Goal: Task Accomplishment & Management: Use online tool/utility

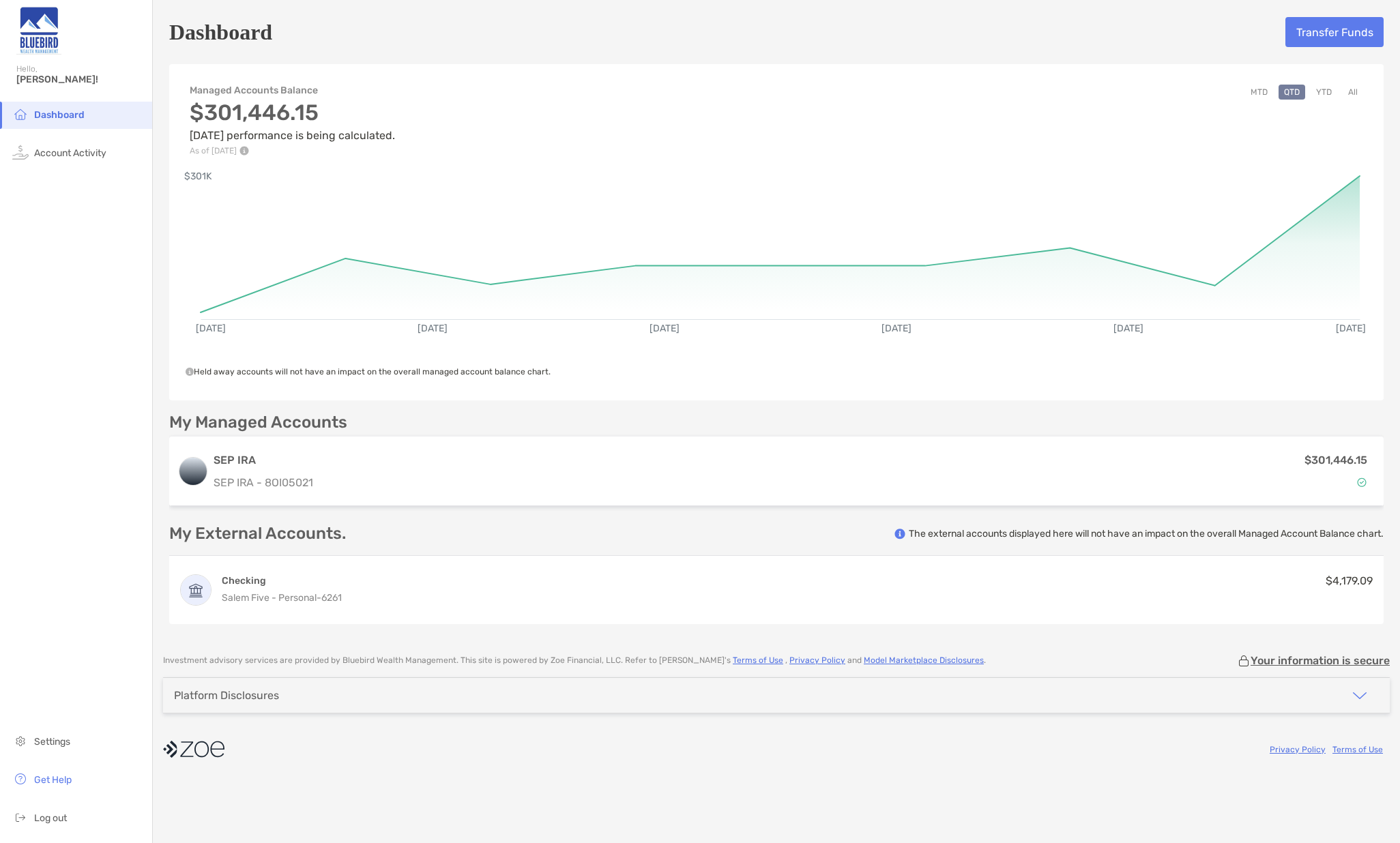
click at [1323, 34] on button "Transfer Funds" at bounding box center [1334, 32] width 98 height 30
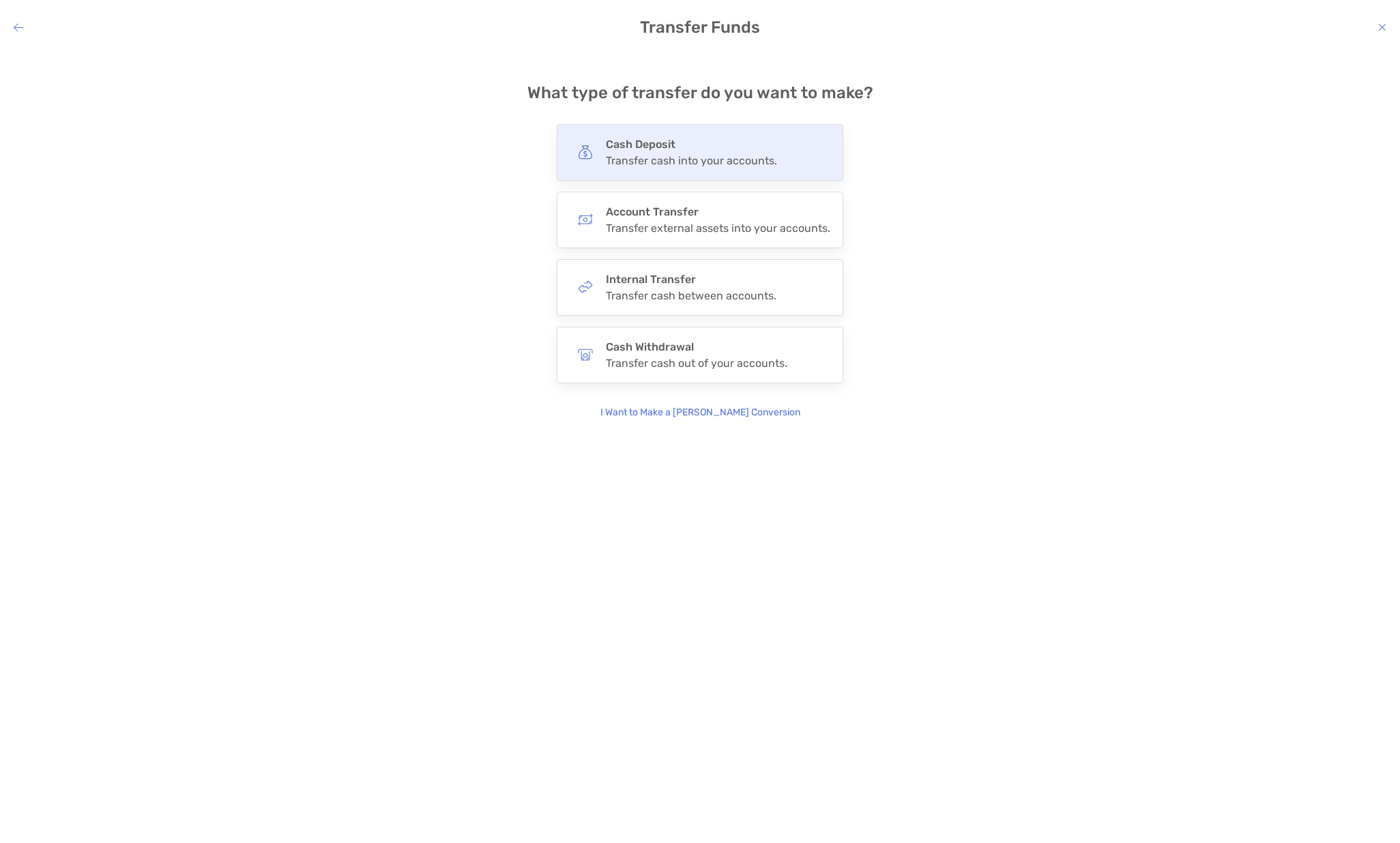
click at [624, 153] on div "Cash Deposit Transfer cash into your accounts." at bounding box center [690, 152] width 171 height 30
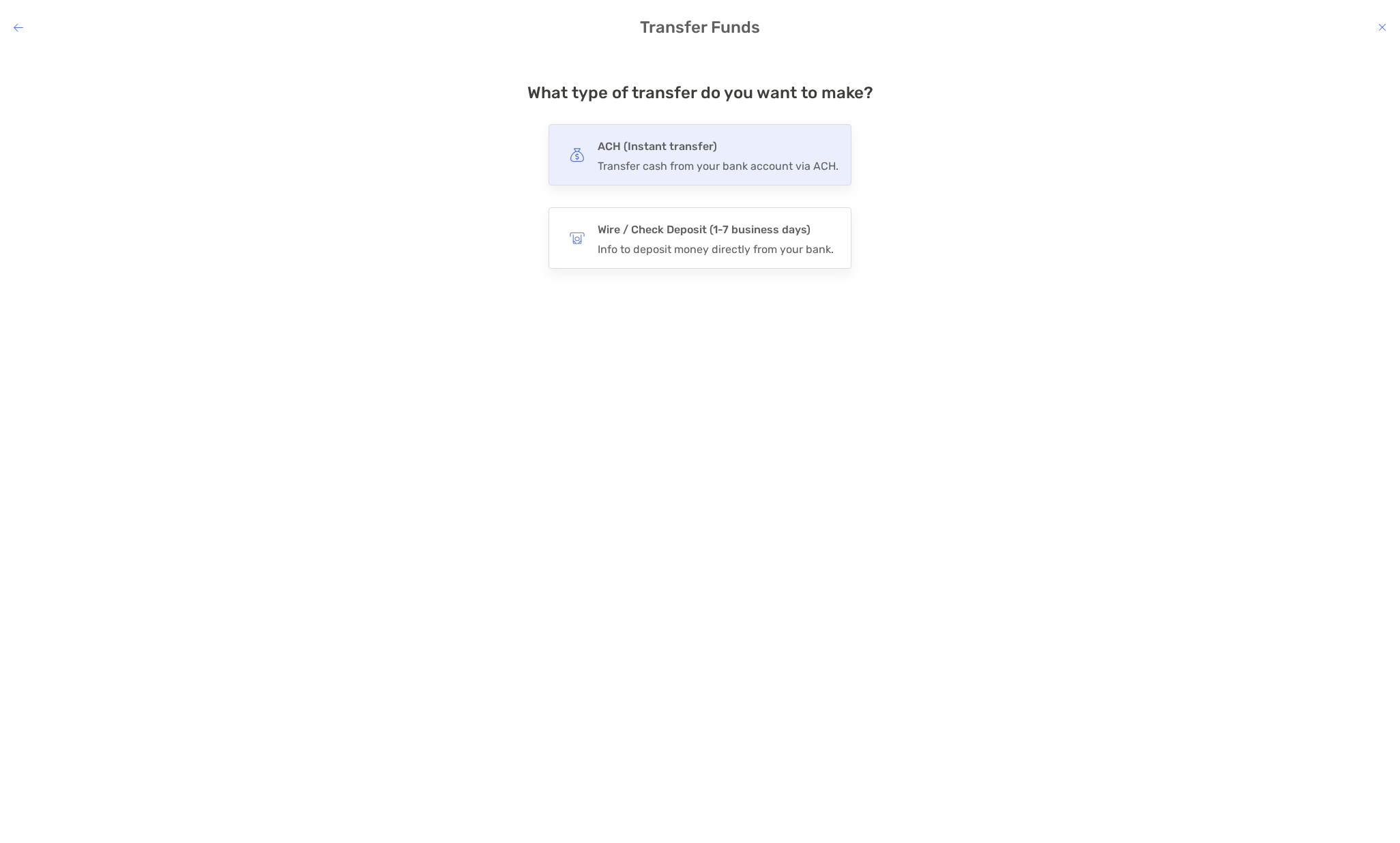
click at [658, 165] on div "Transfer cash from your bank account via ACH." at bounding box center [718, 166] width 241 height 13
click at [0, 0] on input "***" at bounding box center [0, 0] width 0 height 0
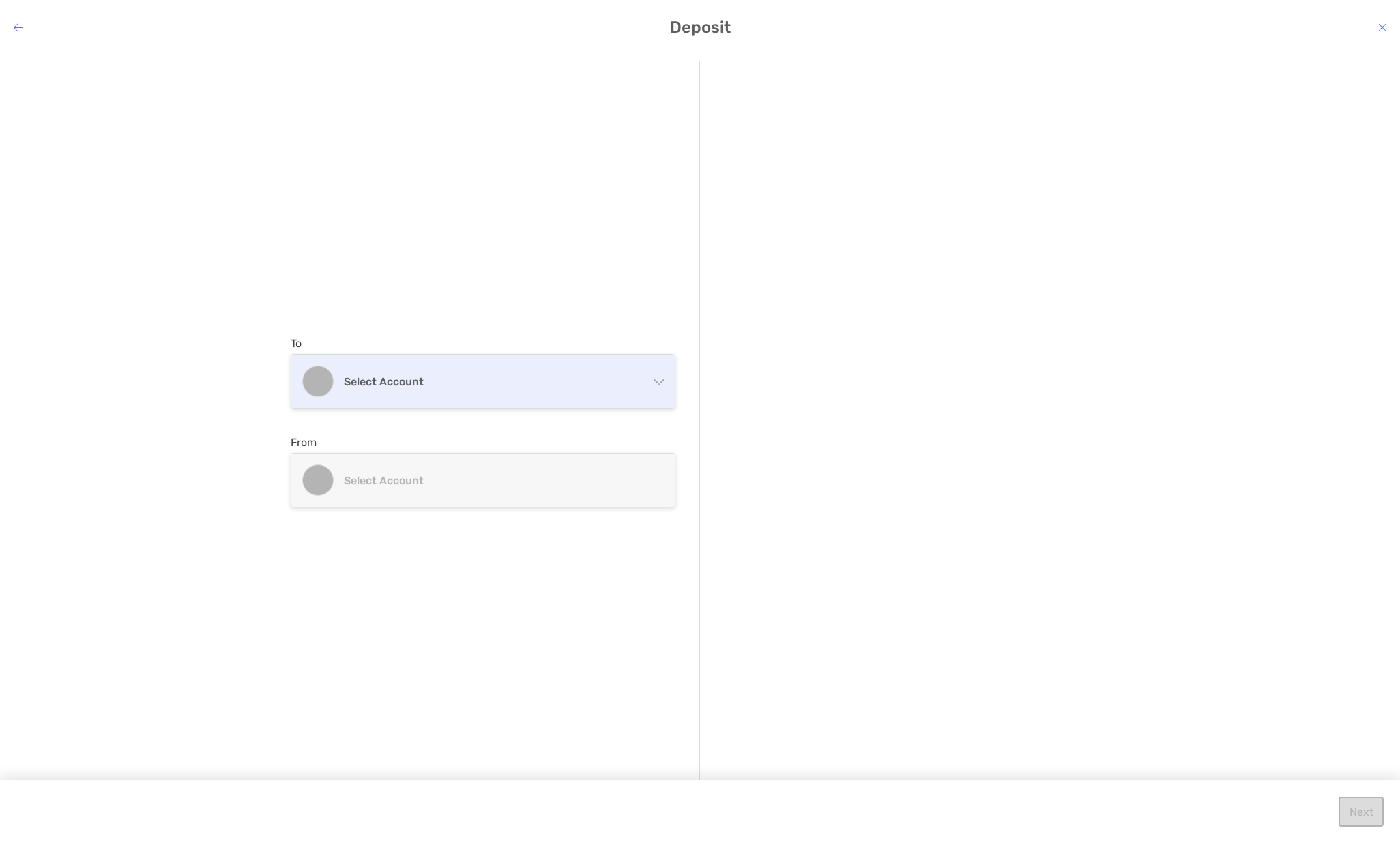
click at [462, 374] on div "Select account" at bounding box center [483, 381] width 383 height 54
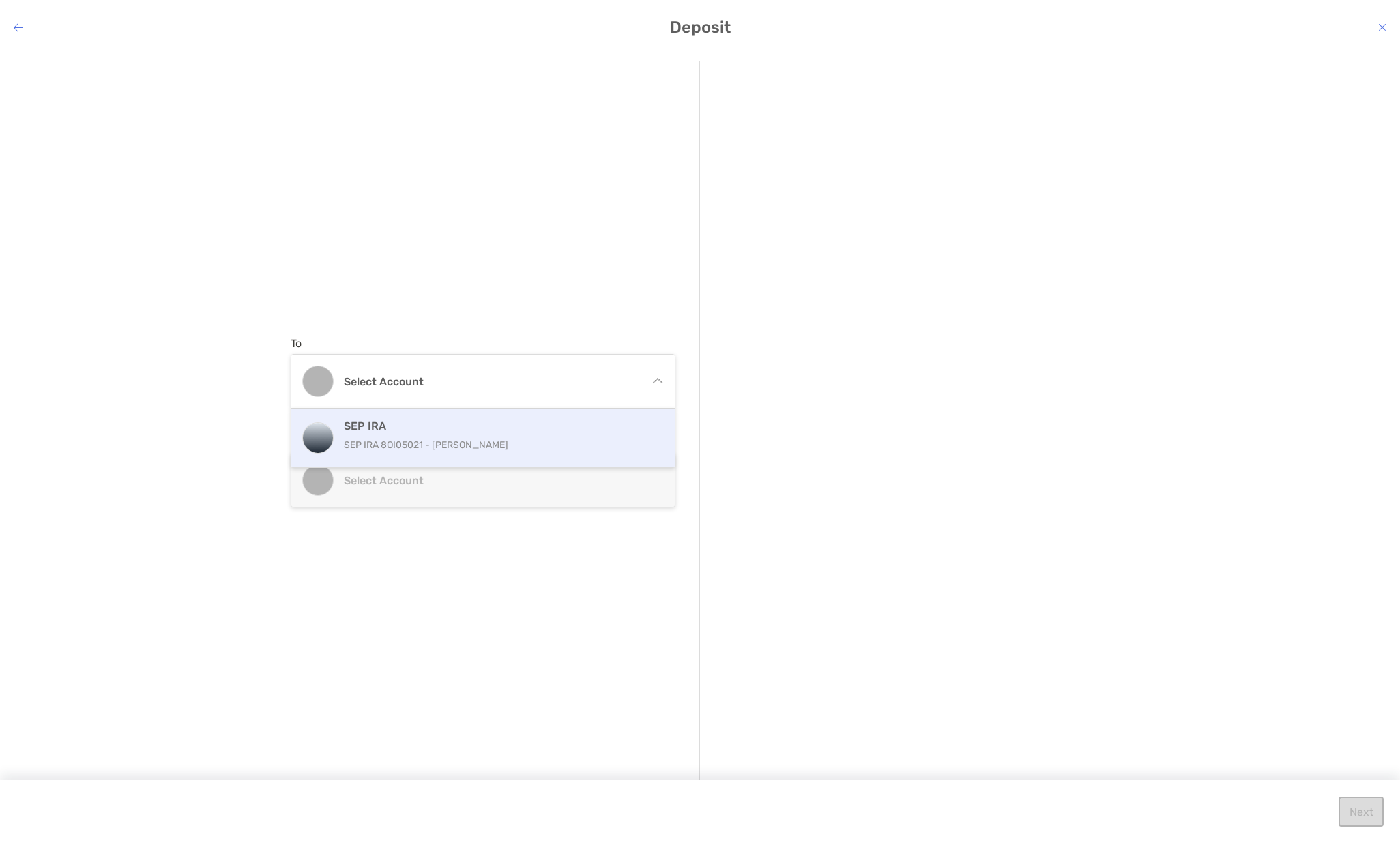
click at [419, 436] on div "SEP IRA SEP IRA 8OI05021 - [PERSON_NAME]" at bounding box center [498, 438] width 308 height 37
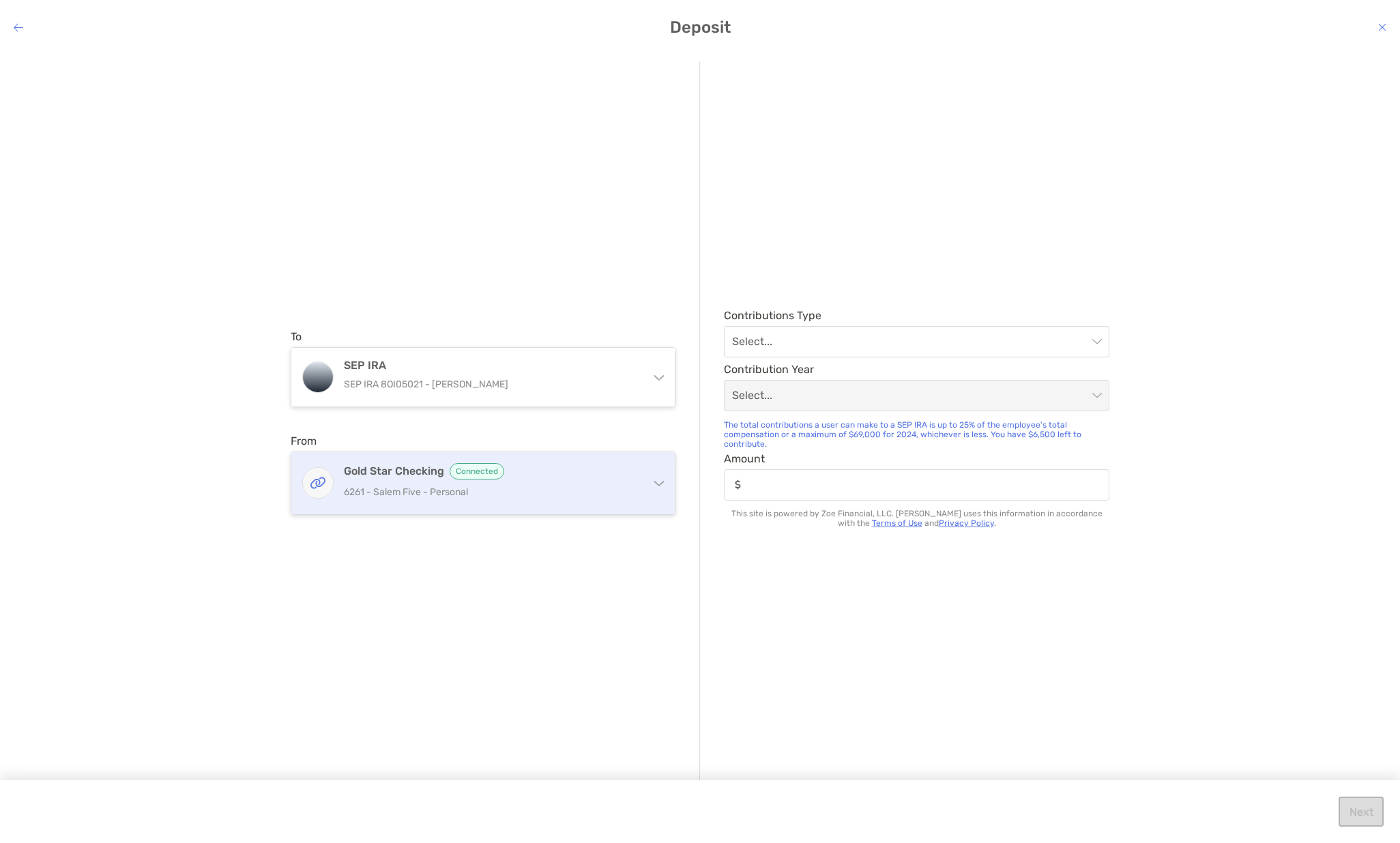
click at [401, 479] on h4 "Gold Star Checking Connected" at bounding box center [492, 470] width 295 height 16
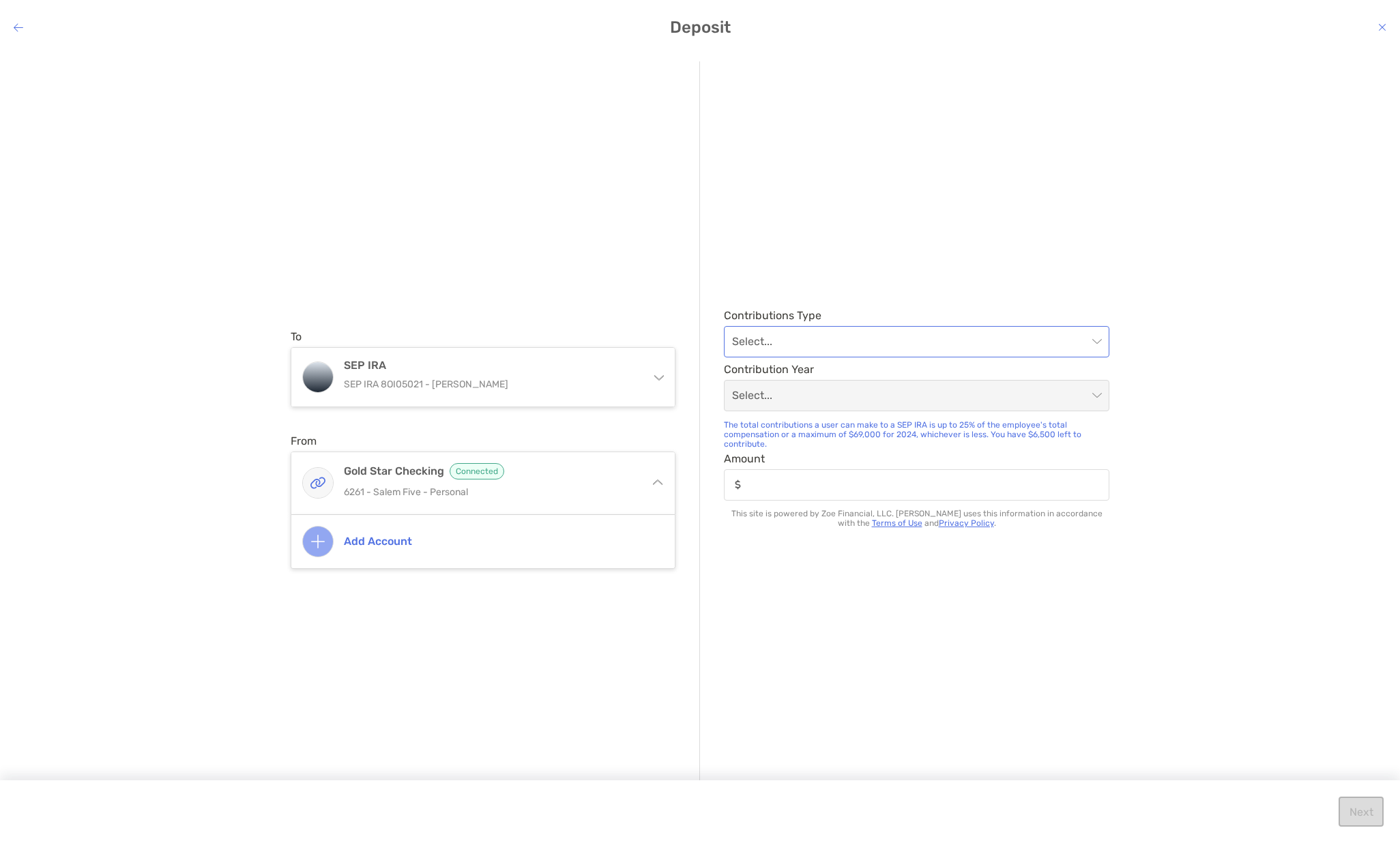
click at [780, 339] on input "modal" at bounding box center [909, 341] width 356 height 30
click at [746, 376] on div "Employer" at bounding box center [916, 378] width 363 height 17
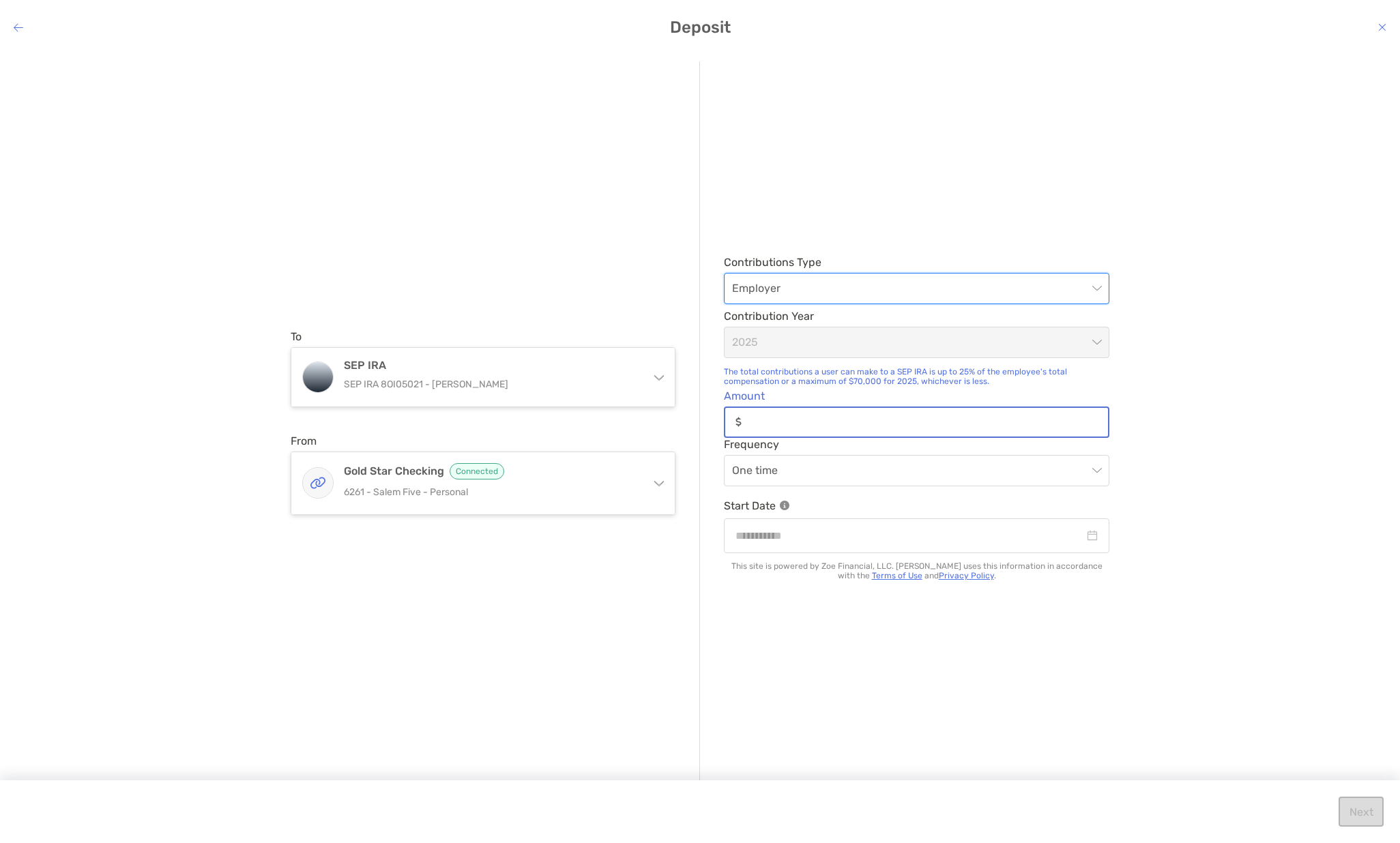
click at [781, 421] on input "Amount" at bounding box center [927, 422] width 361 height 11
type input "******"
click at [783, 536] on input "modal" at bounding box center [909, 535] width 348 height 17
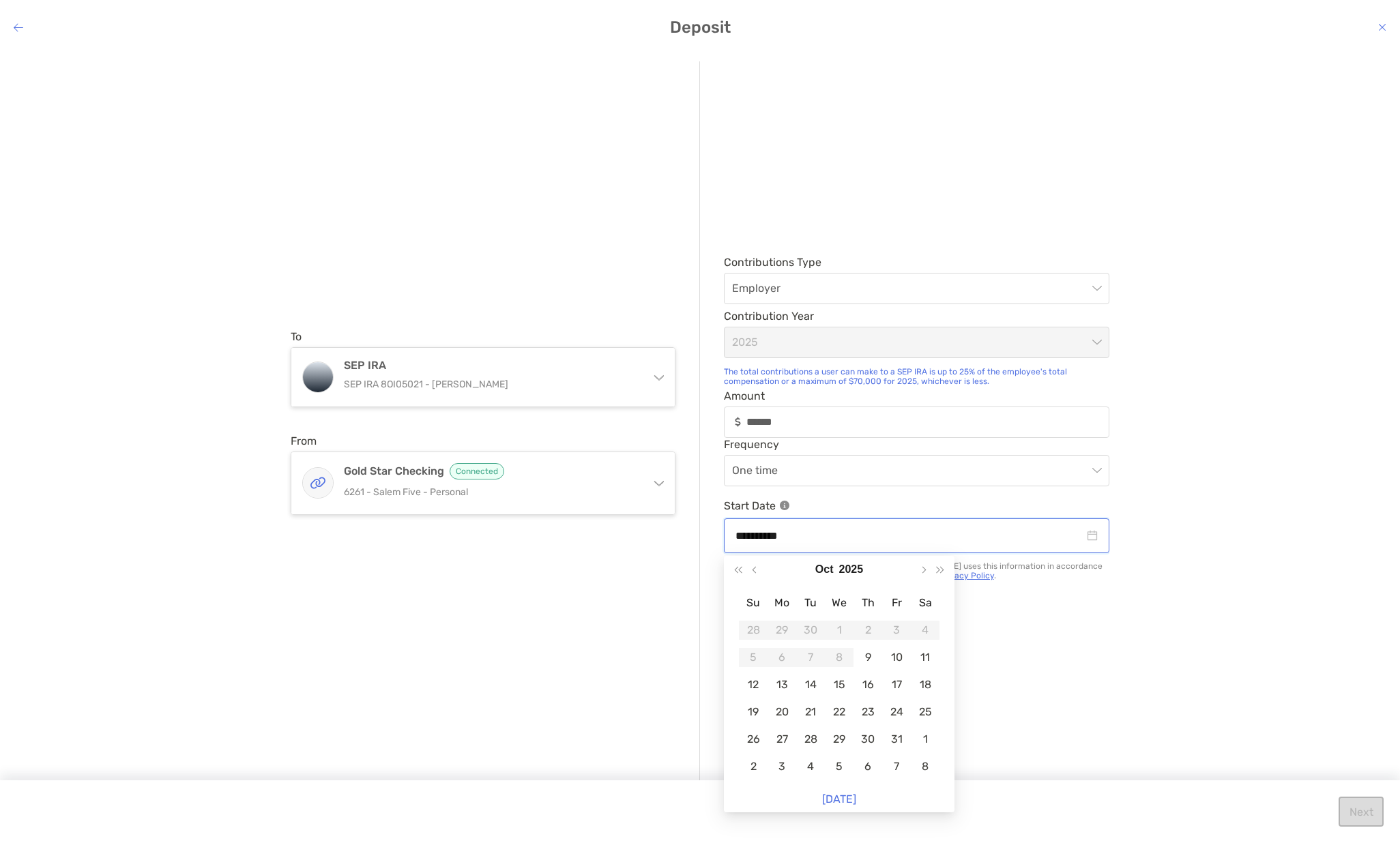
click at [783, 536] on input "**********" at bounding box center [909, 535] width 348 height 17
type input "**********"
click at [865, 650] on div "9" at bounding box center [867, 658] width 19 height 19
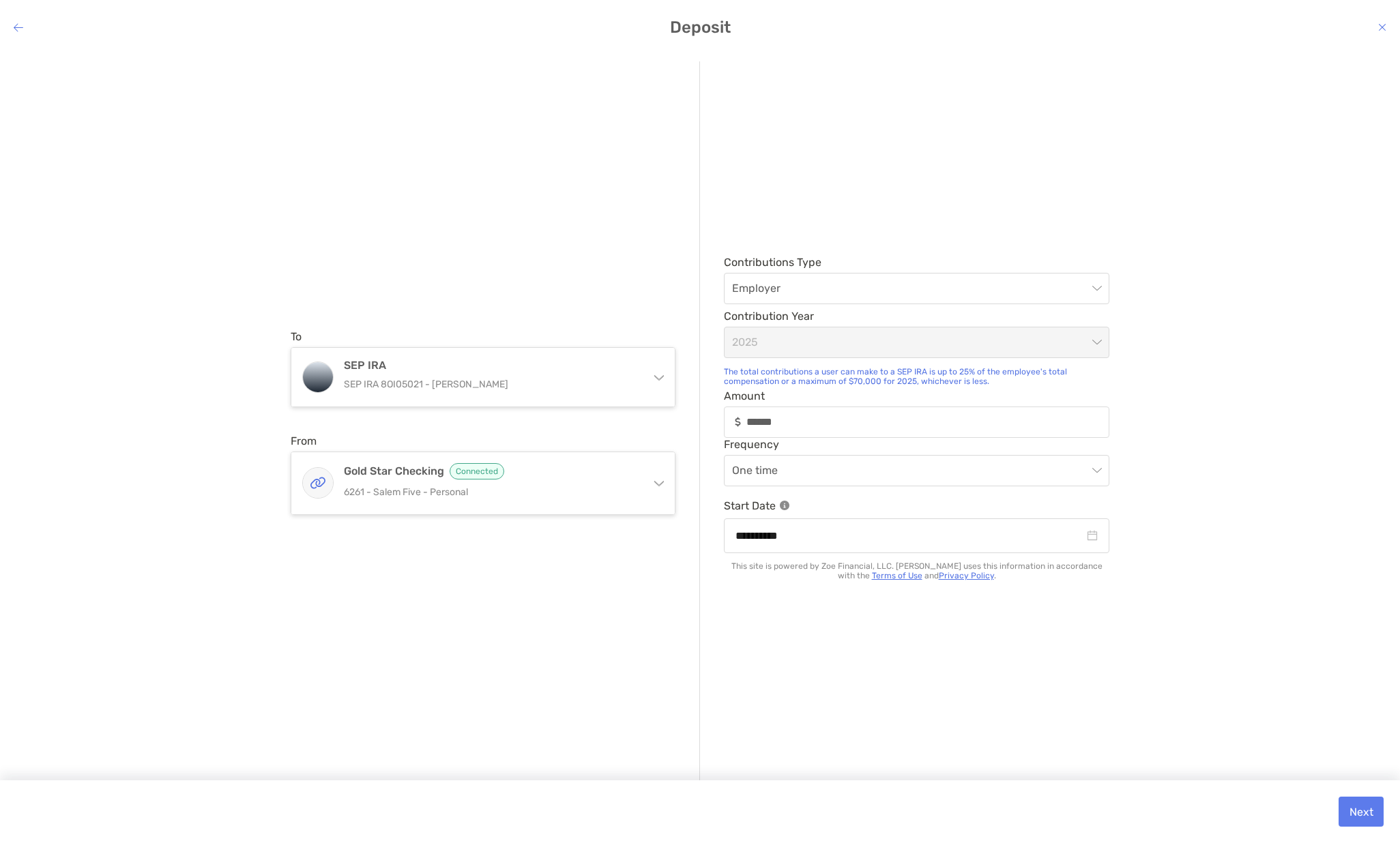
click at [1360, 811] on button "Next" at bounding box center [1360, 811] width 45 height 30
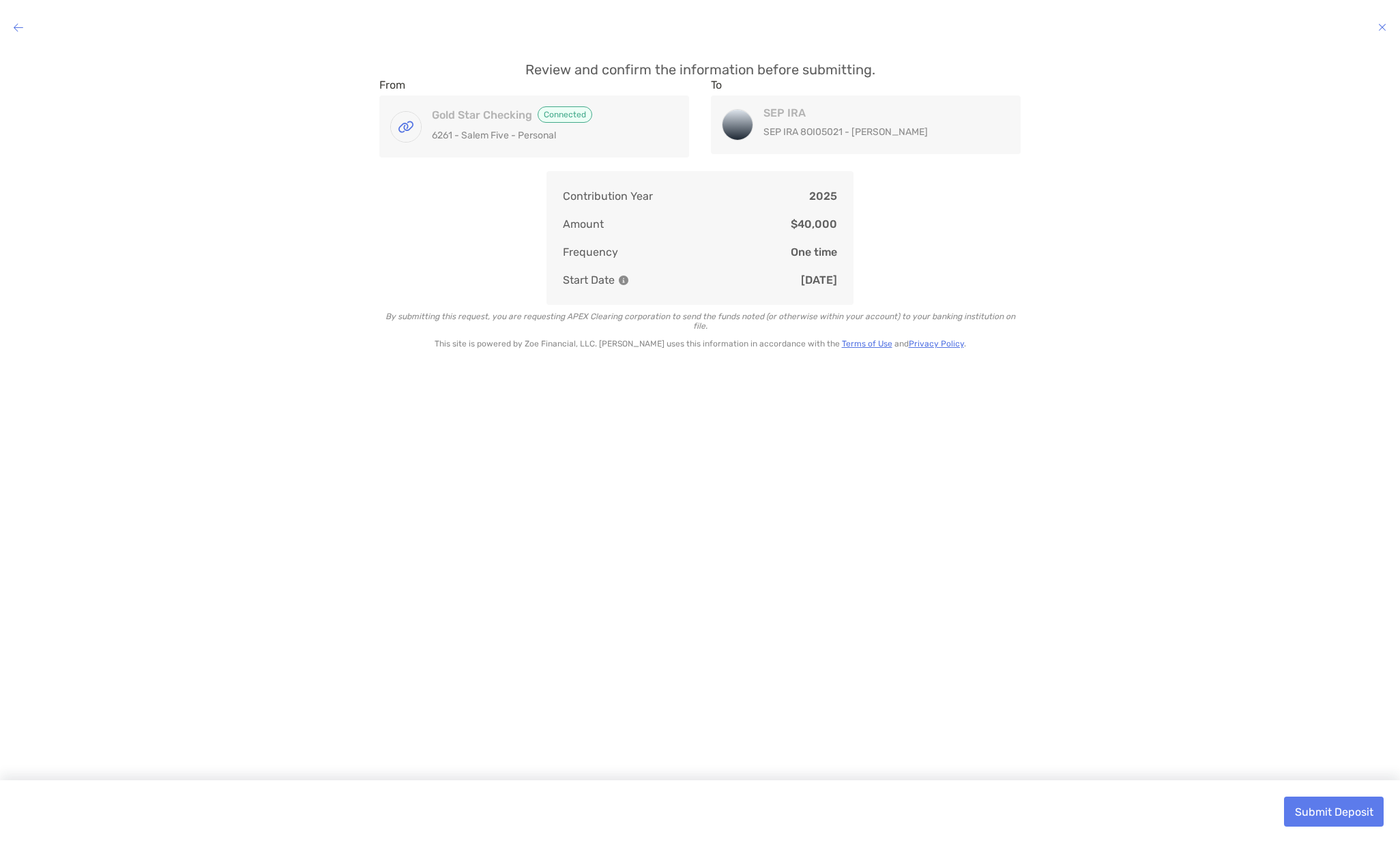
click at [1345, 812] on button "Submit Deposit" at bounding box center [1333, 811] width 99 height 30
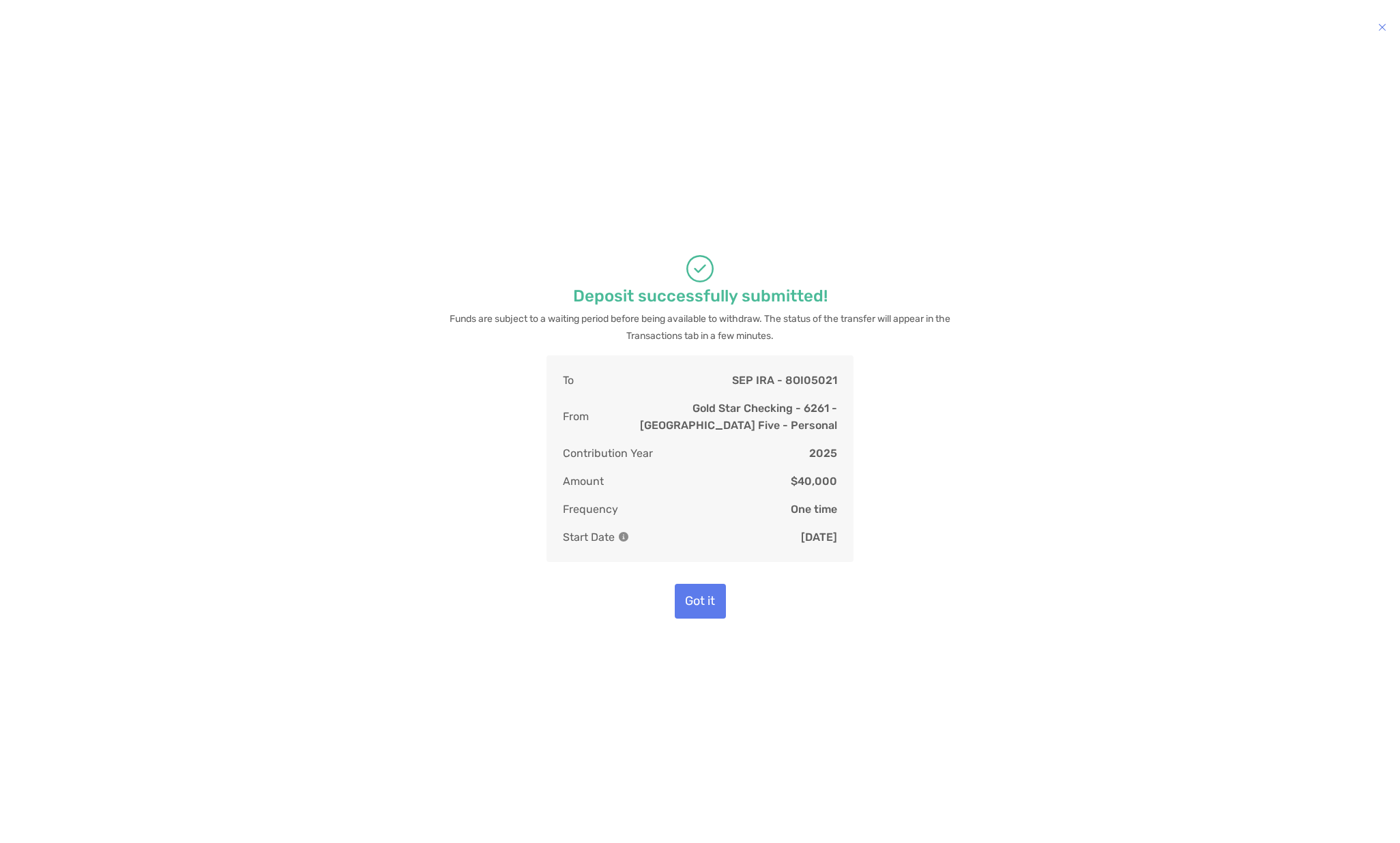
click at [698, 598] on button "Got it" at bounding box center [699, 601] width 51 height 34
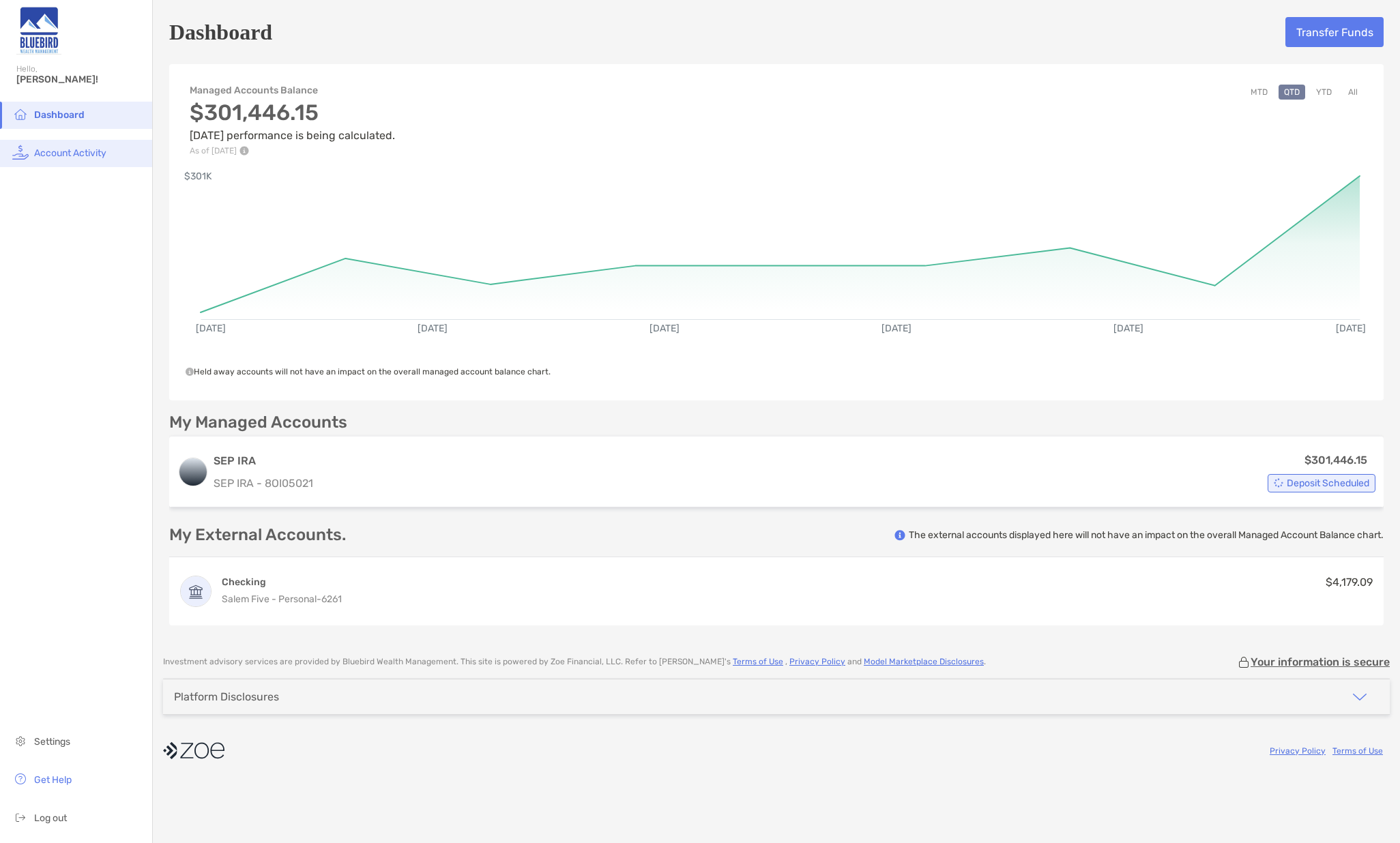
click at [55, 152] on span "Account Activity" at bounding box center [71, 153] width 73 height 11
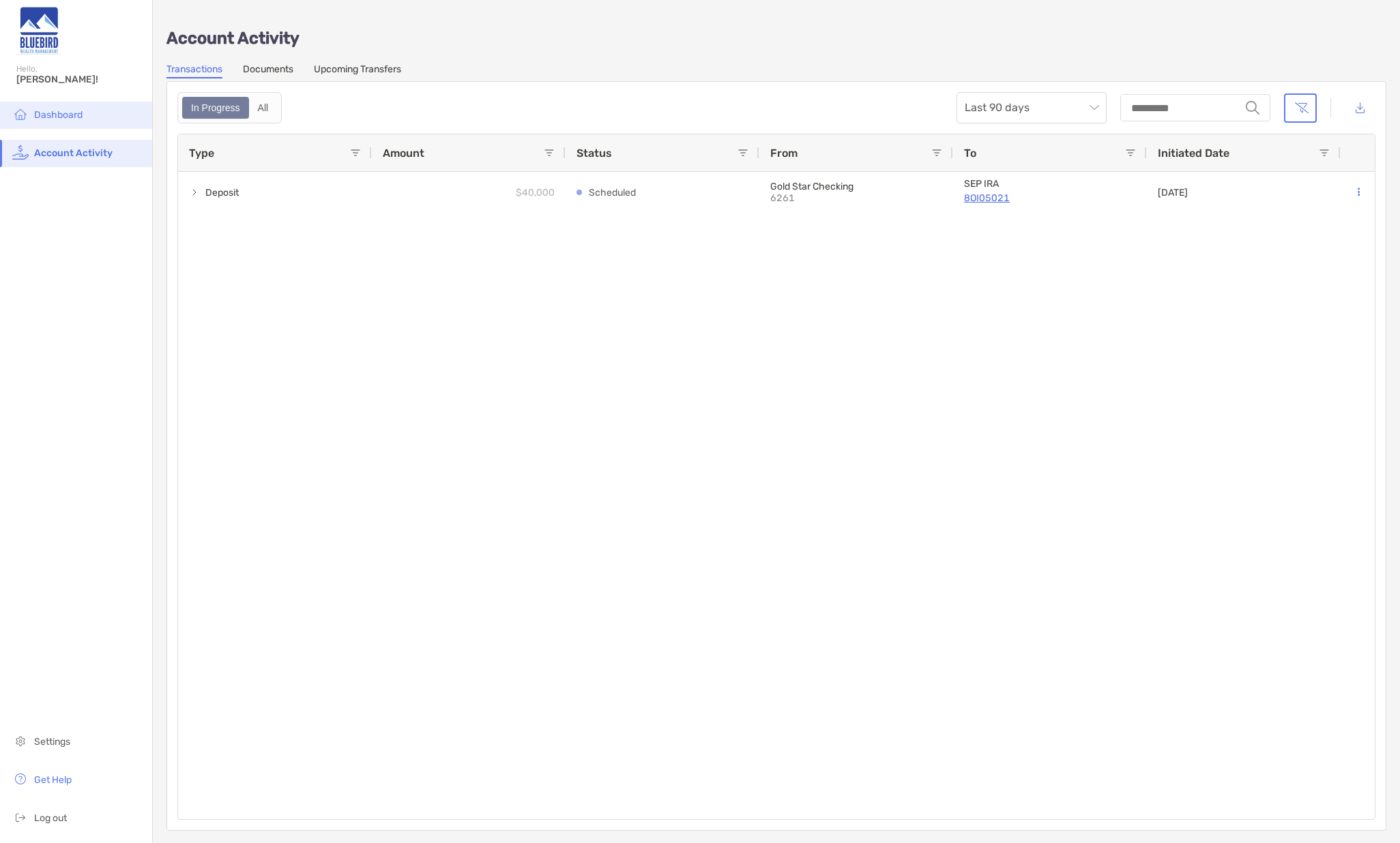
click at [37, 116] on span "Dashboard" at bounding box center [58, 115] width 49 height 11
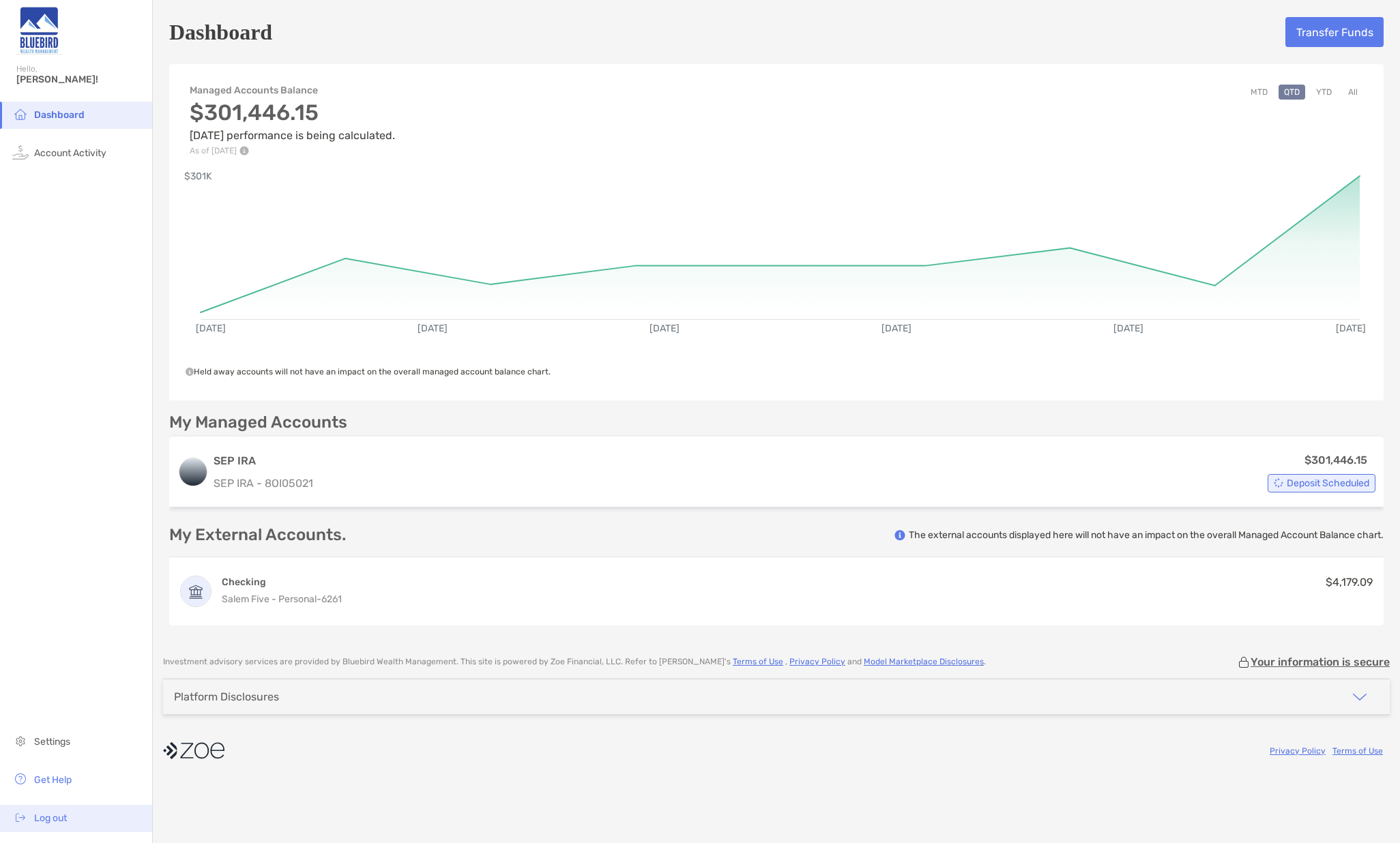
click at [55, 817] on span "Log out" at bounding box center [51, 818] width 33 height 11
